Goal: Information Seeking & Learning: Learn about a topic

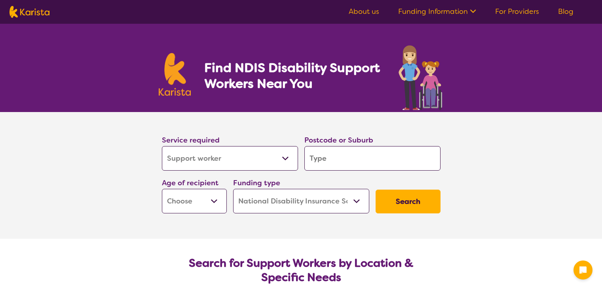
select select "Support worker"
select select "NDIS"
select select "Support worker"
select select "NDIS"
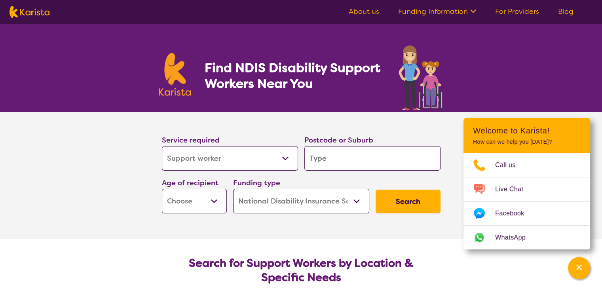
click at [498, 15] on link "For Providers" at bounding box center [517, 11] width 44 height 9
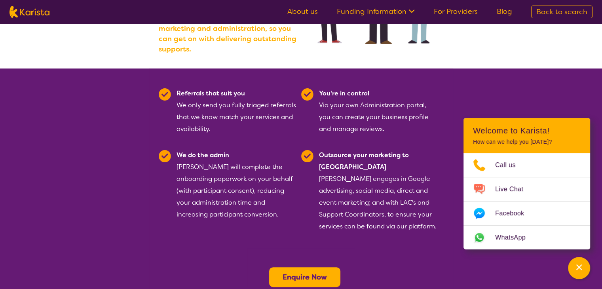
scroll to position [158, 0]
